Goal: Transaction & Acquisition: Purchase product/service

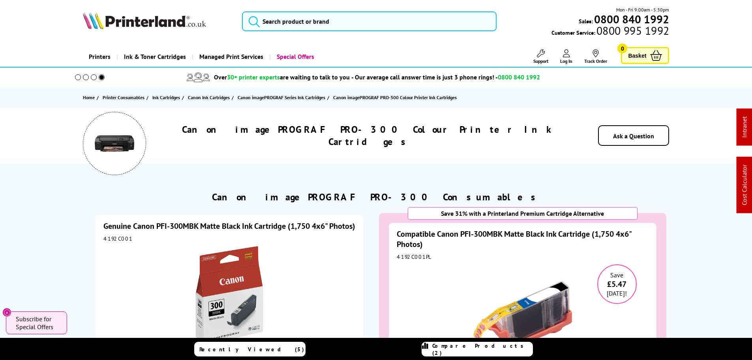
click at [112, 242] on div "4192C001" at bounding box center [229, 238] width 252 height 7
copy div "4192C001"
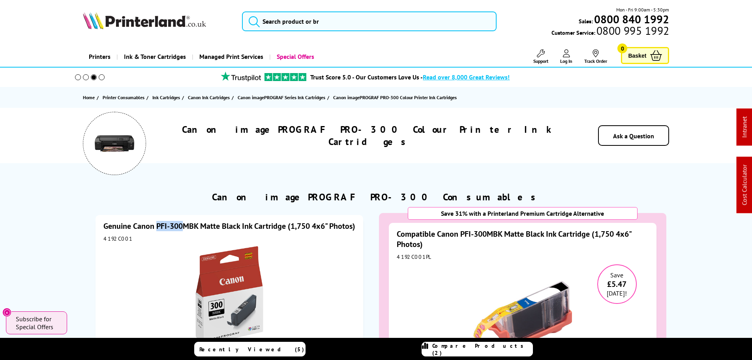
drag, startPoint x: 156, startPoint y: 219, endPoint x: 184, endPoint y: 222, distance: 27.4
click at [184, 222] on div "Genuine Canon PFI-300MBK Matte Black Ink Cartridge (1,750 4x6" Photos) 4192C001…" at bounding box center [230, 335] width 268 height 240
copy link "PFI-300"
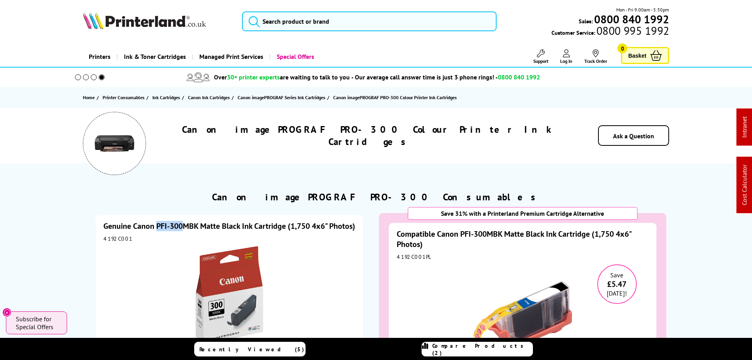
click at [183, 212] on div "Genuine Canon PFI-300MBK Matte Black Ink Cartridge (1,750 4x6" Photos) 4192C001…" at bounding box center [229, 341] width 287 height 272
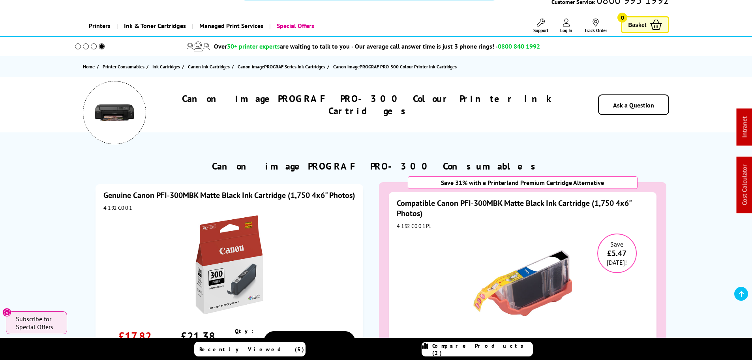
scroll to position [79, 0]
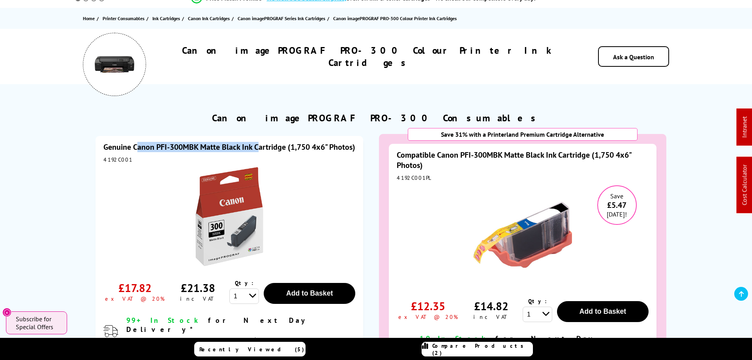
drag, startPoint x: 135, startPoint y: 141, endPoint x: 247, endPoint y: 144, distance: 111.7
click at [256, 144] on div "Genuine Canon PFI-300MBK Matte Black Ink Cartridge (1,750 4x6" Photos) 4192C001…" at bounding box center [230, 256] width 268 height 240
click at [140, 127] on div "Genuine Canon PFI-300MBK Matte Black Ink Cartridge (1,750 4x6" Photos) 4192C001…" at bounding box center [229, 262] width 287 height 272
drag, startPoint x: 136, startPoint y: 141, endPoint x: 286, endPoint y: 145, distance: 150.0
click at [286, 145] on div "Genuine Canon PFI-300MBK Matte Black Ink Cartridge (1,750 4x6" Photos) 4192C001…" at bounding box center [230, 256] width 268 height 240
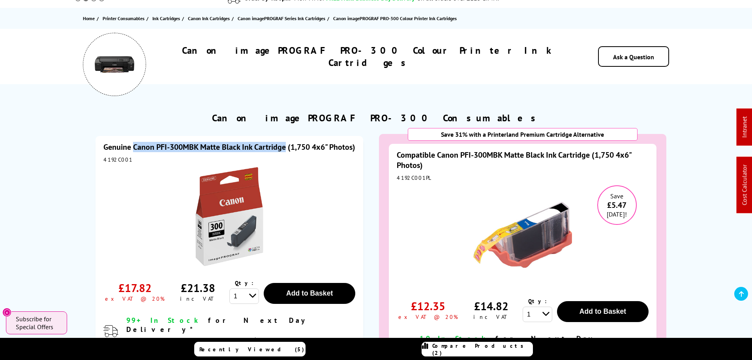
copy link "Canon PFI-300MBK Matte Black Ink Cartridge"
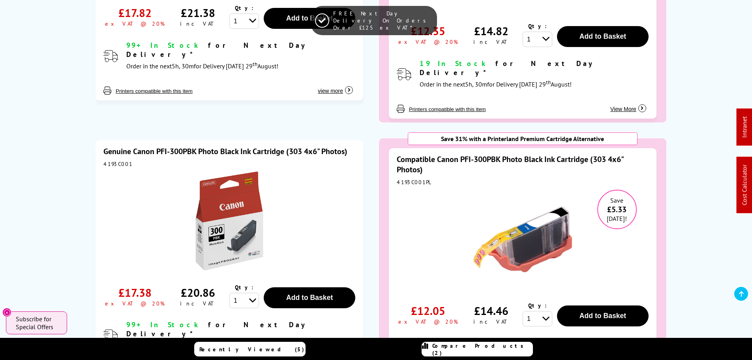
scroll to position [395, 0]
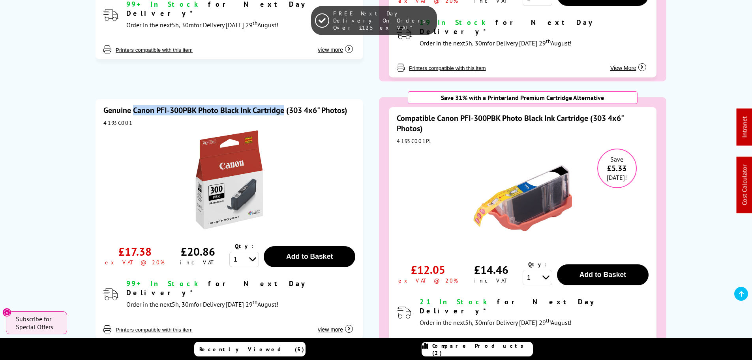
drag, startPoint x: 134, startPoint y: 95, endPoint x: 284, endPoint y: 103, distance: 149.8
click at [284, 103] on div "Genuine Canon PFI-300PBK Photo Black Ink Cartridge (303 4x6" Photos) 4193C001 £…" at bounding box center [230, 219] width 268 height 240
copy link "Canon PFI-300PBK Photo Black Ink Cartridge"
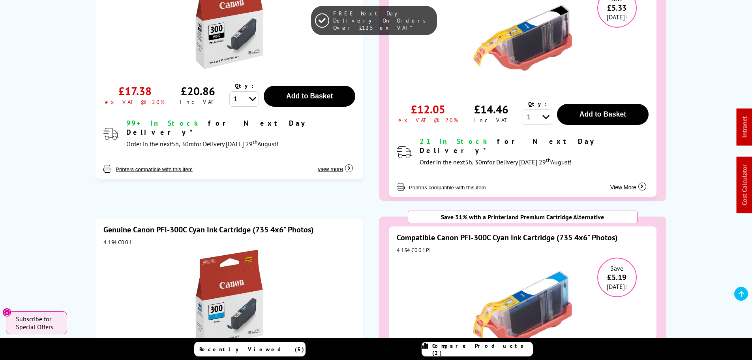
scroll to position [632, 0]
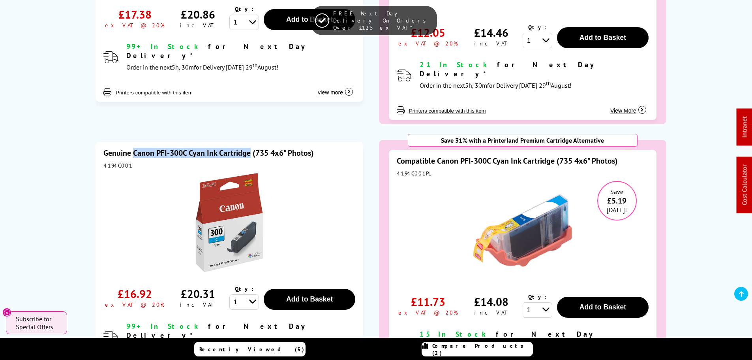
drag, startPoint x: 141, startPoint y: 130, endPoint x: 250, endPoint y: 134, distance: 109.8
click at [250, 142] on div "Genuine Canon PFI-300C Cyan Ink Cartridge (735 4x6" Photos) 4194C001 £16.92 ex …" at bounding box center [230, 262] width 268 height 240
copy link "Canon PFI-300C Cyan Ink Cartridge"
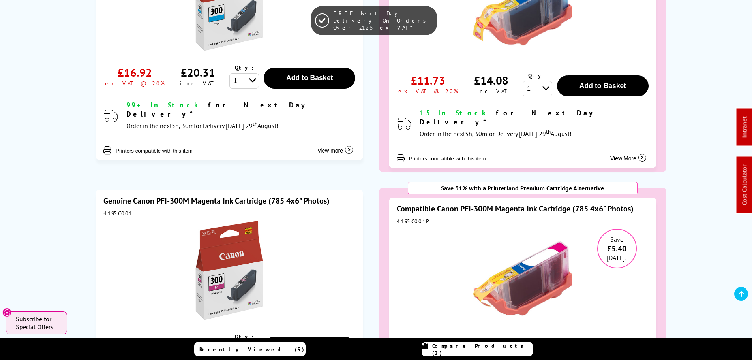
scroll to position [908, 0]
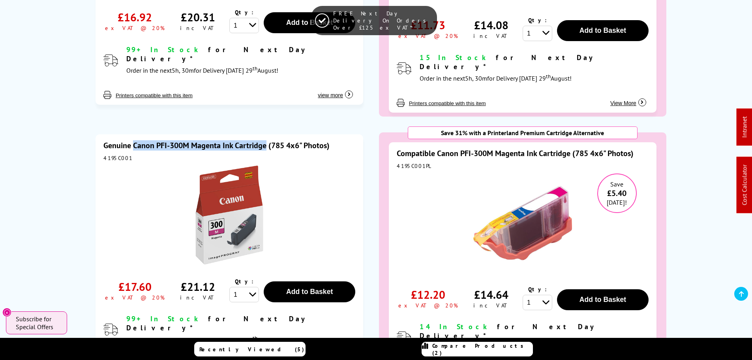
drag, startPoint x: 134, startPoint y: 111, endPoint x: 265, endPoint y: 116, distance: 130.8
click at [265, 134] on div "Genuine Canon PFI-300M Magenta Ink Cartridge (785 4x6" Photos) 4195C001 £17.60 …" at bounding box center [230, 254] width 268 height 240
copy link "Canon PFI-300M Magenta Ink Cartridge"
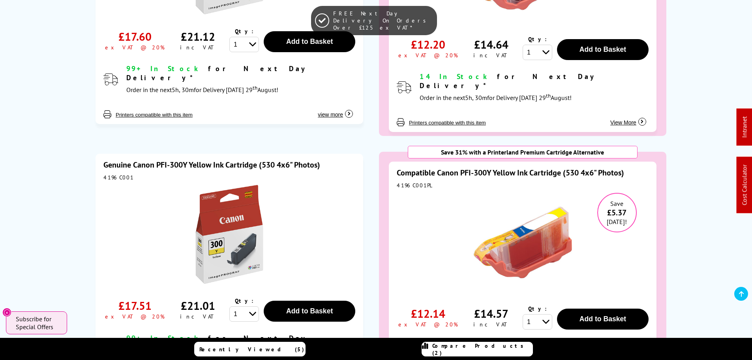
scroll to position [1224, 0]
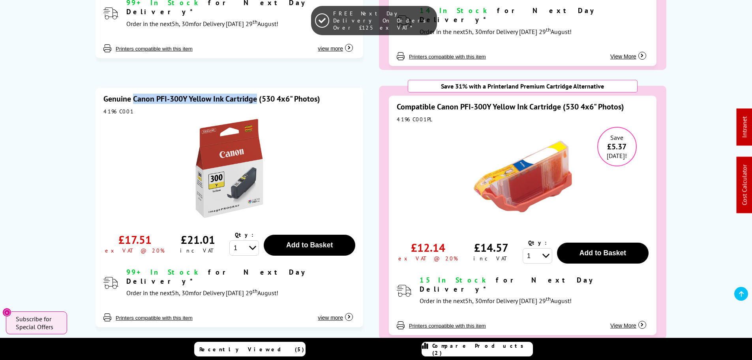
drag, startPoint x: 134, startPoint y: 56, endPoint x: 255, endPoint y: 60, distance: 121.2
click at [255, 88] on div "Genuine Canon PFI-300Y Yellow Ink Cartridge (530 4x6" Photos) 4196C001 £17.51 e…" at bounding box center [230, 208] width 268 height 240
copy link "Canon PFI-300Y Yellow Ink Cartridge"
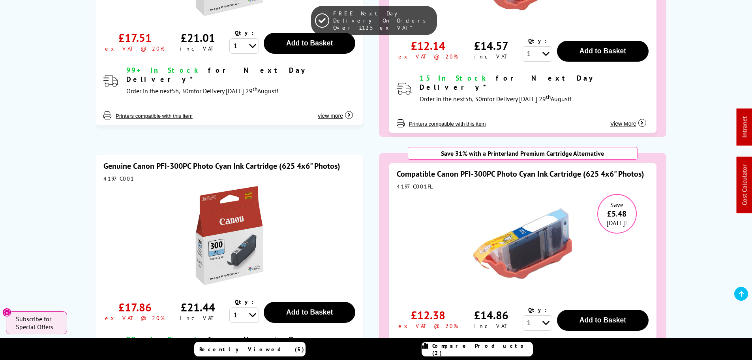
scroll to position [1460, 0]
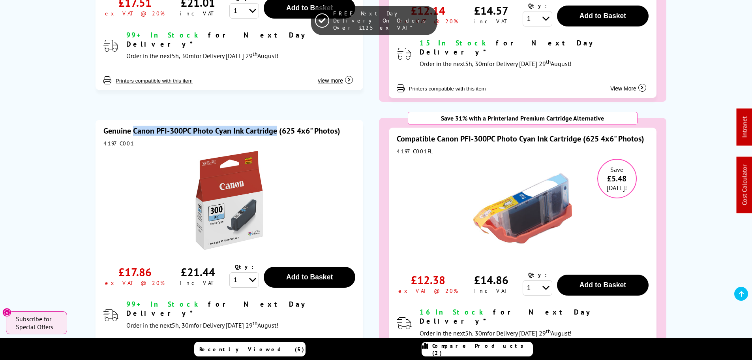
drag, startPoint x: 133, startPoint y: 79, endPoint x: 171, endPoint y: 32, distance: 59.9
click at [277, 120] on div "Genuine Canon PFI-300PC Photo Cyan Ink Cartridge (625 4x6" Photos) 4197C001 £17…" at bounding box center [230, 240] width 268 height 240
copy link "Canon PFI-300PC Photo Cyan Ink Cartridge"
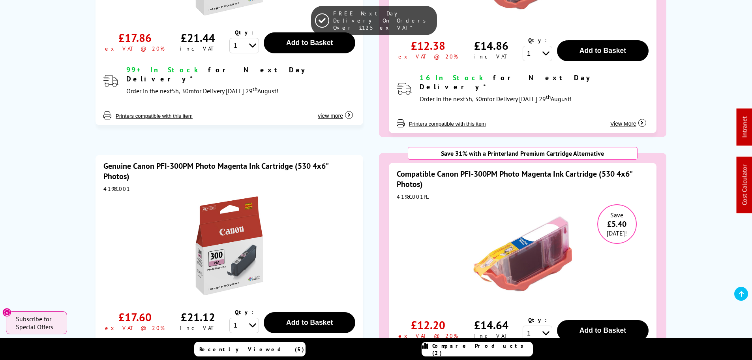
scroll to position [1737, 0]
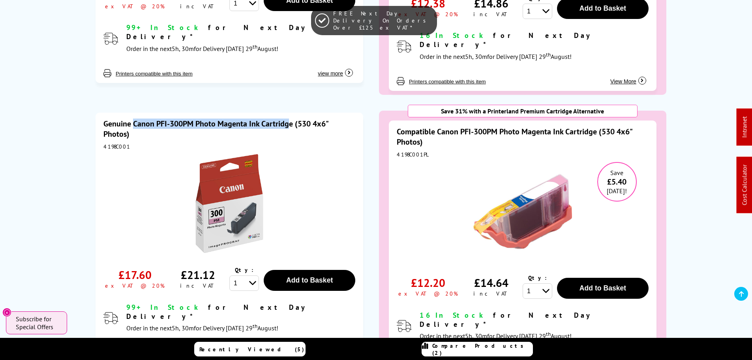
drag, startPoint x: 134, startPoint y: 62, endPoint x: 291, endPoint y: 65, distance: 156.7
click at [291, 112] on div "Genuine Canon PFI-300PM Photo Magenta Ink Cartridge (530 4x6" Photos) 4198C001 …" at bounding box center [230, 237] width 268 height 250
click at [144, 103] on div "Genuine Canon PFI-300PM Photo Magenta Ink Cartridge (530 4x6" Photos) 4198C001 …" at bounding box center [229, 239] width 287 height 272
drag, startPoint x: 133, startPoint y: 60, endPoint x: 293, endPoint y: 66, distance: 160.0
click at [293, 112] on div "Genuine Canon PFI-300PM Photo Magenta Ink Cartridge (530 4x6" Photos) 4198C001 …" at bounding box center [230, 237] width 268 height 250
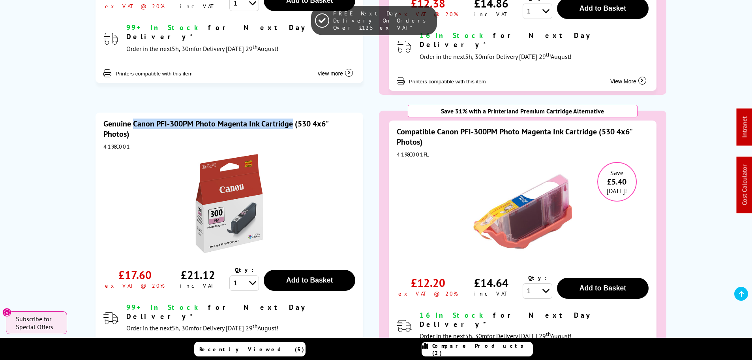
copy link "Canon PFI-300PM Photo Magenta Ink Cartridge"
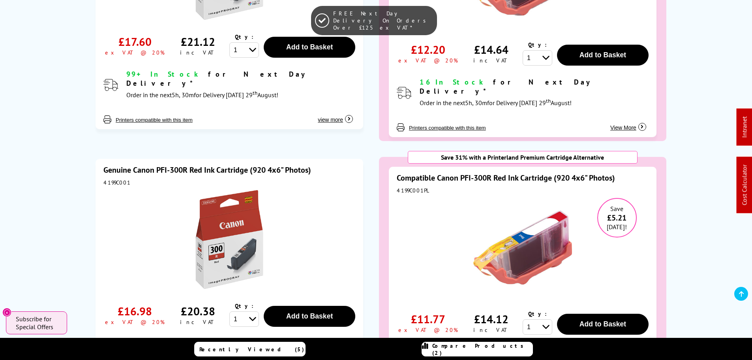
scroll to position [1973, 0]
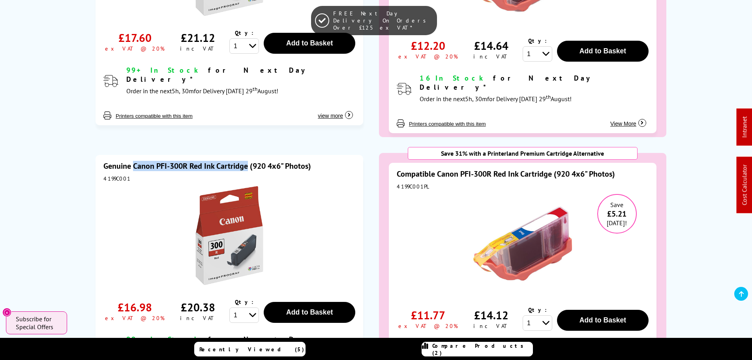
drag, startPoint x: 143, startPoint y: 96, endPoint x: 246, endPoint y: 98, distance: 103.0
click at [246, 155] on div "Genuine Canon PFI-300R Red Ink Cartridge (920 4x6" Photos) 4199C001 £16.98 ex V…" at bounding box center [230, 275] width 268 height 240
copy link "Canon PFI-300R Red Ink Cartridge"
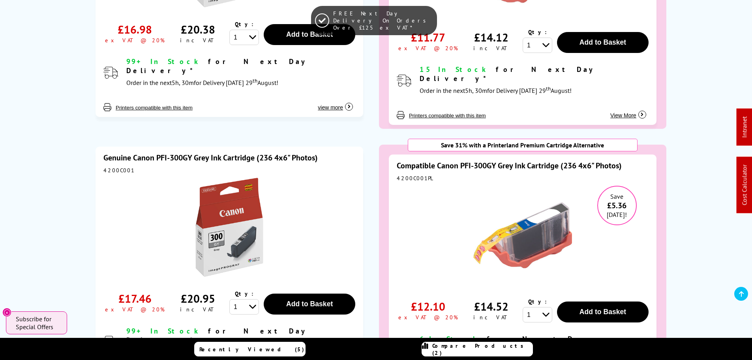
scroll to position [2289, 0]
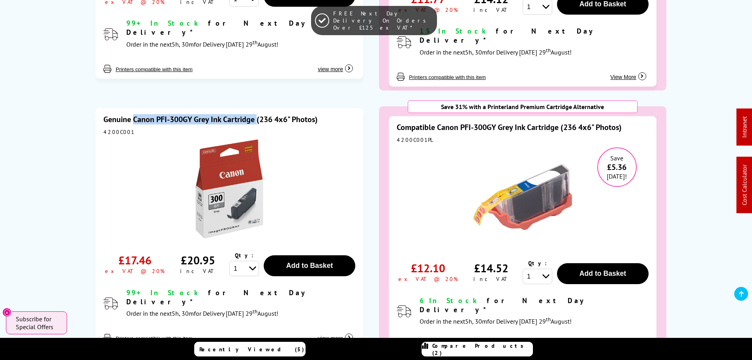
drag, startPoint x: 135, startPoint y: 39, endPoint x: 256, endPoint y: 43, distance: 121.6
click at [256, 108] on div "Genuine Canon PFI-300GY Grey Ink Cartridge (236 4x6" Photos) 4200C001 £17.46 ex…" at bounding box center [230, 228] width 268 height 240
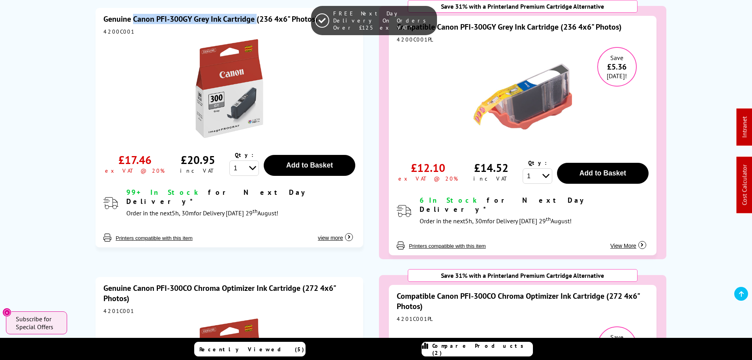
scroll to position [2447, 0]
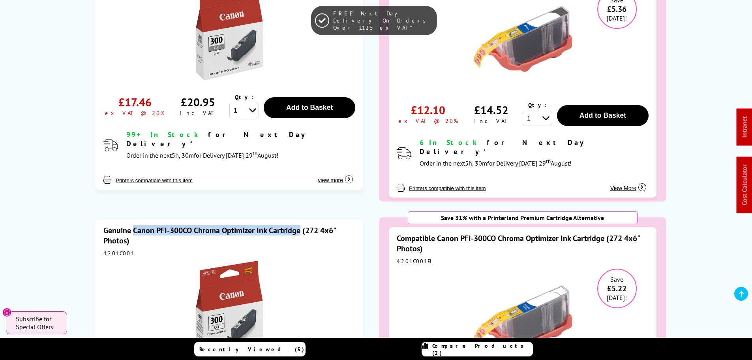
drag, startPoint x: 135, startPoint y: 142, endPoint x: 301, endPoint y: 146, distance: 166.2
click at [301, 219] on div "Genuine Canon PFI-300CO Chroma Optimizer Ink Cartridge (272 4x6" Photos) 4201C0…" at bounding box center [230, 344] width 268 height 250
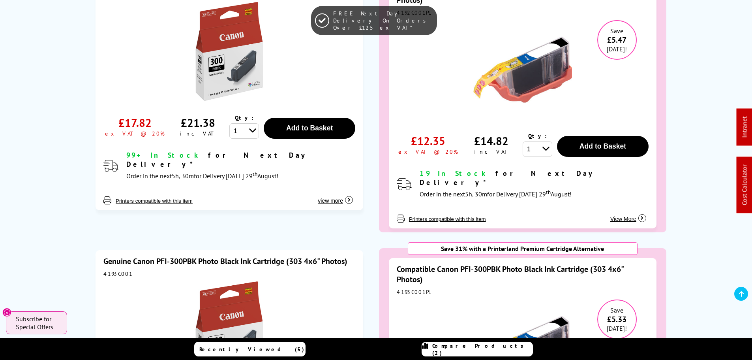
scroll to position [316, 0]
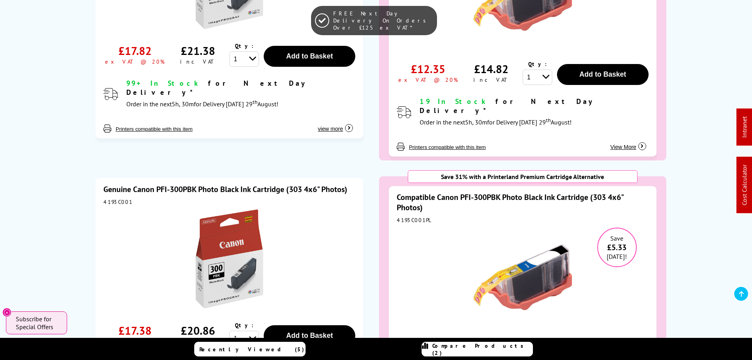
click at [109, 198] on div "4193C001" at bounding box center [229, 201] width 252 height 7
drag, startPoint x: 183, startPoint y: 173, endPoint x: 156, endPoint y: 177, distance: 26.7
click at [156, 178] on div "Genuine Canon PFI-300PBK Photo Black Ink Cartridge (303 4x6" Photos) 4193C001 £…" at bounding box center [230, 298] width 268 height 240
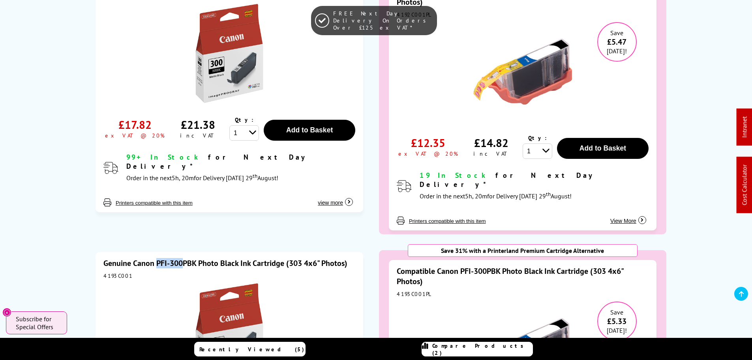
scroll to position [79, 0]
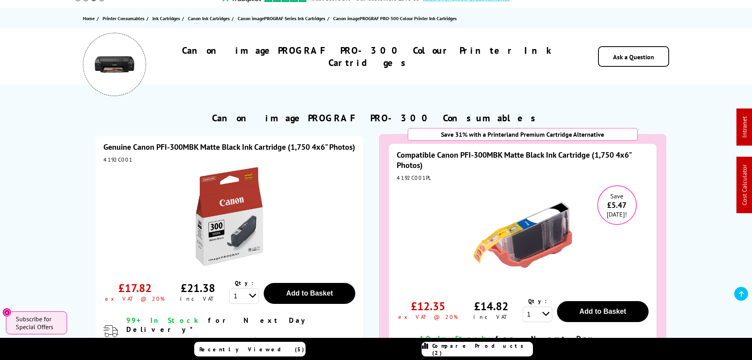
drag, startPoint x: 236, startPoint y: 148, endPoint x: 250, endPoint y: 100, distance: 50.3
click at [236, 148] on link "Genuine Canon PFI-300MBK Matte Black Ink Cartridge (1,750 4x6" Photos)" at bounding box center [229, 147] width 252 height 10
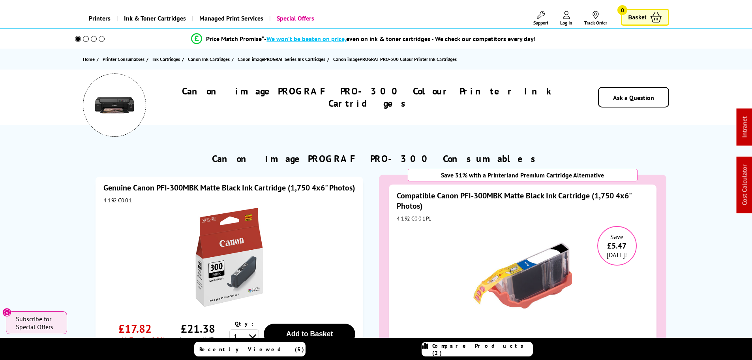
scroll to position [0, 0]
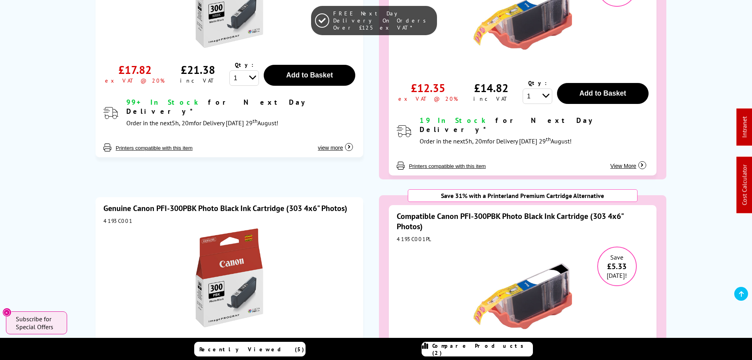
scroll to position [474, 0]
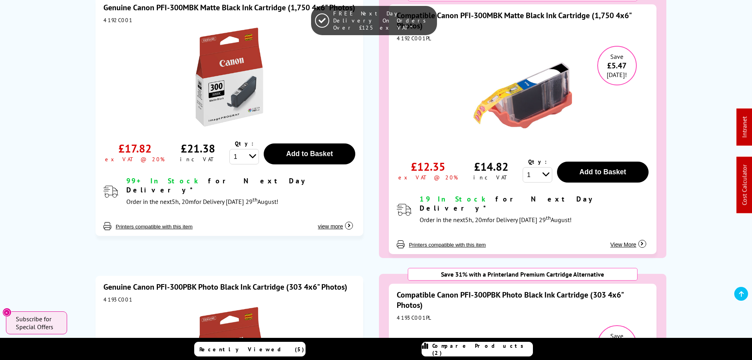
click at [120, 31] on div "FREE Next Day Delivery On Orders Over £125 ex VAT*" at bounding box center [376, 20] width 752 height 41
click at [120, 32] on div "FREE Next Day Delivery On Orders Over £125 ex VAT*" at bounding box center [376, 20] width 752 height 41
click at [110, 29] on div "FREE Next Day Delivery On Orders Over £125 ex VAT*" at bounding box center [376, 20] width 752 height 41
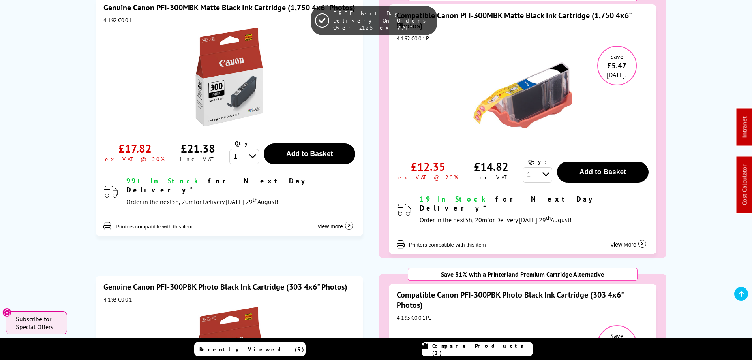
click at [111, 29] on div "FREE Next Day Delivery On Orders Over £125 ex VAT*" at bounding box center [376, 20] width 752 height 41
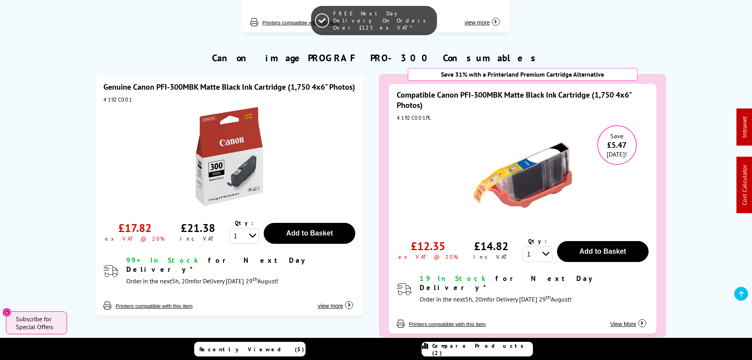
scroll to position [316, 0]
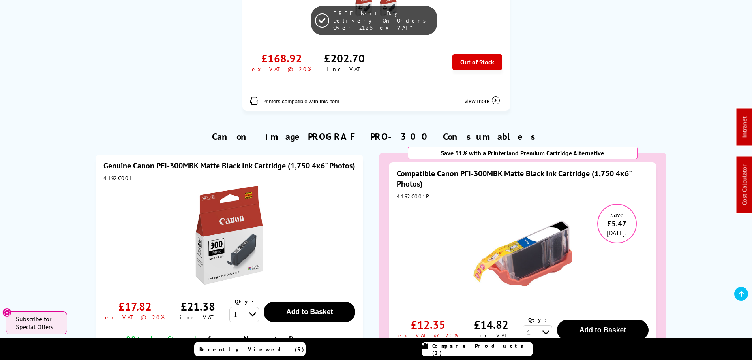
click at [104, 182] on div "Genuine Canon PFI-300MBK Matte Black Ink Cartridge (1,750 4x6" Photos) 4192C001…" at bounding box center [230, 274] width 268 height 240
click at [116, 192] on div "Genuine Canon PFI-300MBK Matte Black Ink Cartridge (1,750 4x6" Photos) 4192C001…" at bounding box center [230, 274] width 268 height 240
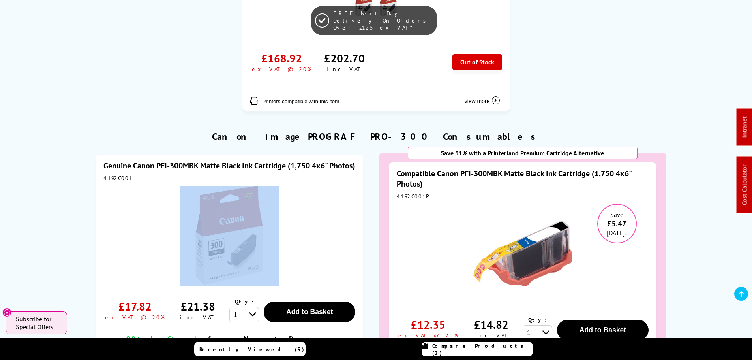
click at [116, 192] on div "Genuine Canon PFI-300MBK Matte Black Ink Cartridge (1,750 4x6" Photos) 4192C001…" at bounding box center [230, 274] width 268 height 240
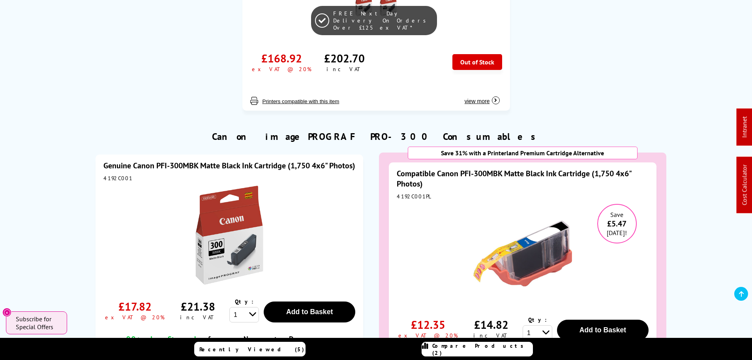
click at [115, 182] on div "4192C001" at bounding box center [229, 177] width 252 height 7
copy div "4192C001"
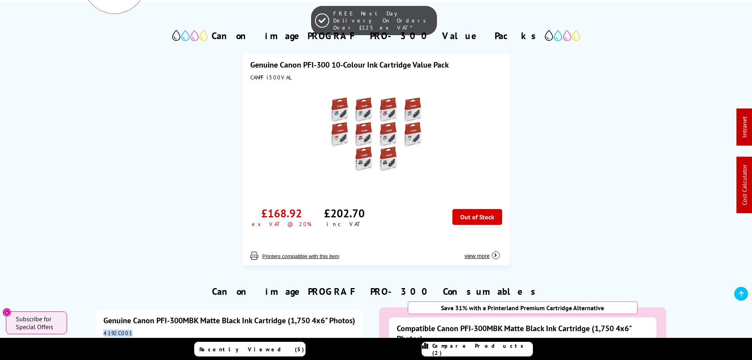
scroll to position [39, 0]
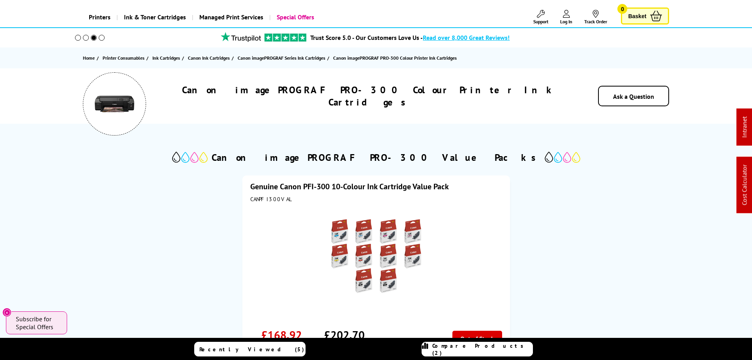
click at [262, 201] on div "CANPFI300VAL" at bounding box center [376, 198] width 252 height 7
copy div "CANPFI300VAL"
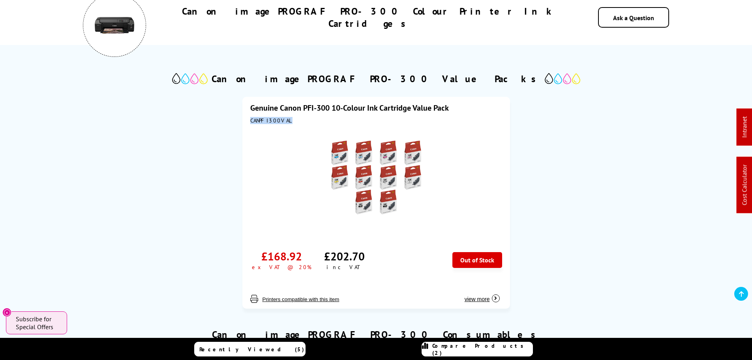
scroll to position [118, 0]
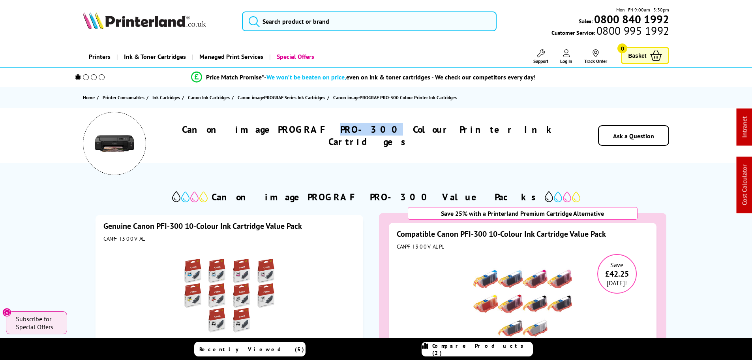
drag, startPoint x: 375, startPoint y: 133, endPoint x: 342, endPoint y: 135, distance: 32.8
click at [341, 135] on h1 "Canon imagePROGRAF PRO-300 Colour Printer Ink Cartridges" at bounding box center [369, 135] width 399 height 24
copy h1 "PRO-300"
